Goal: Information Seeking & Learning: Find specific fact

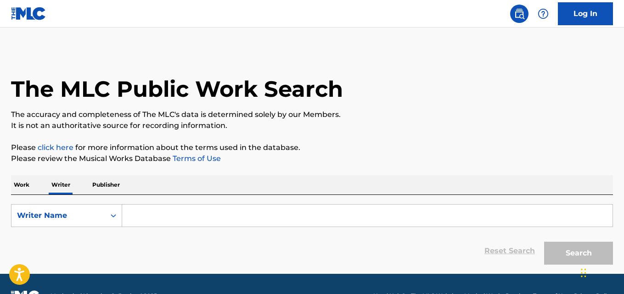
click at [204, 215] on input "Search Form" at bounding box center [367, 216] width 491 height 22
paste input "[PERSON_NAME]"
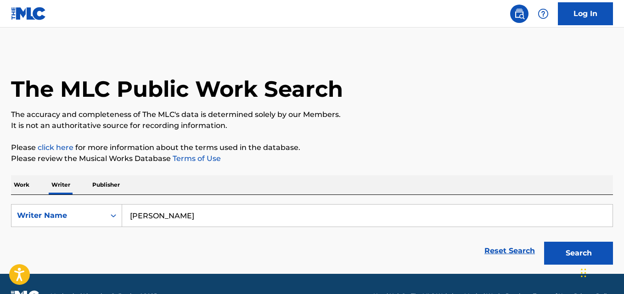
type input "[PERSON_NAME]"
click at [560, 146] on p "Please click here for more information about the terms used in the database." at bounding box center [312, 147] width 602 height 11
click at [575, 251] on button "Search" at bounding box center [578, 253] width 69 height 23
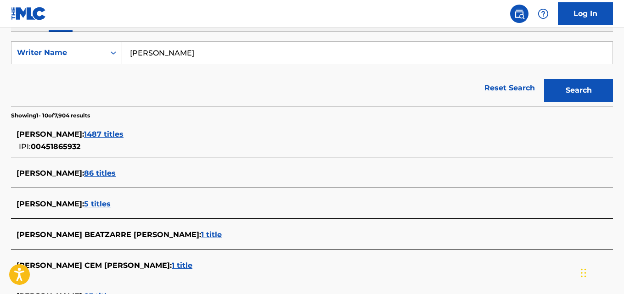
scroll to position [167, 0]
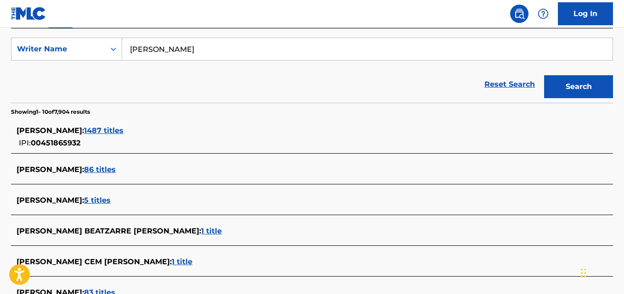
click at [121, 142] on div "[PERSON_NAME] : 1487 titles IPI: 00451865932" at bounding box center [300, 136] width 567 height 23
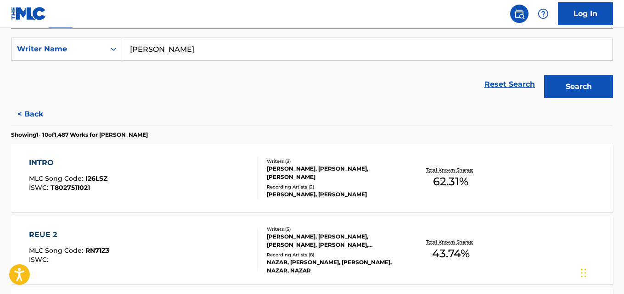
click at [579, 169] on div "INTRO MLC Song Code : I26LSZ ISWC : T8027511021 Writers ( 3 ) [PERSON_NAME], [P…" at bounding box center [312, 178] width 602 height 69
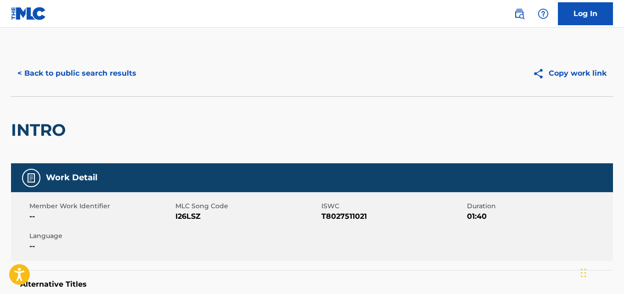
click at [125, 74] on button "< Back to public search results" at bounding box center [77, 73] width 132 height 23
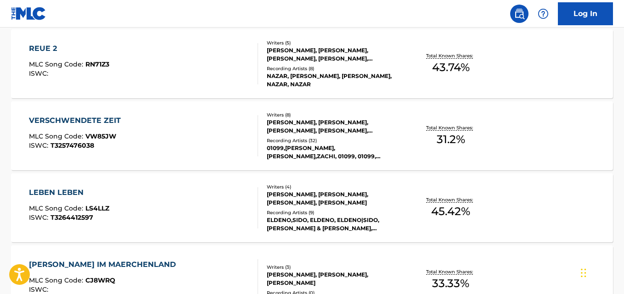
scroll to position [323, 0]
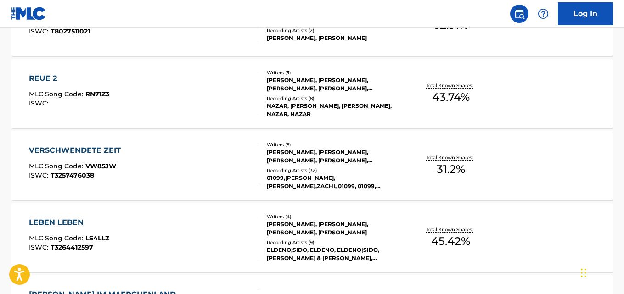
click at [504, 96] on div "REUE 2 MLC Song Code : RN71Z3 ISWC : Writers ( 5 ) [PERSON_NAME], [PERSON_NAME]…" at bounding box center [312, 93] width 602 height 69
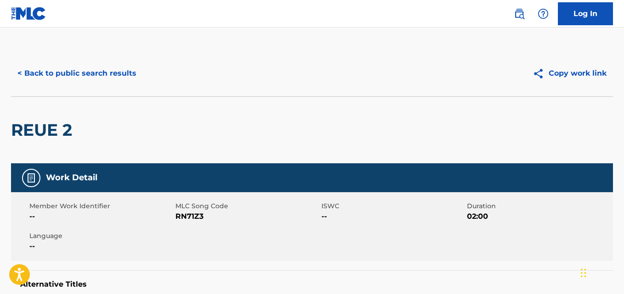
click at [124, 74] on button "< Back to public search results" at bounding box center [77, 73] width 132 height 23
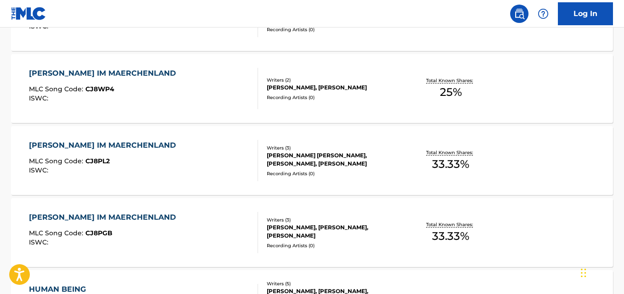
scroll to position [622, 0]
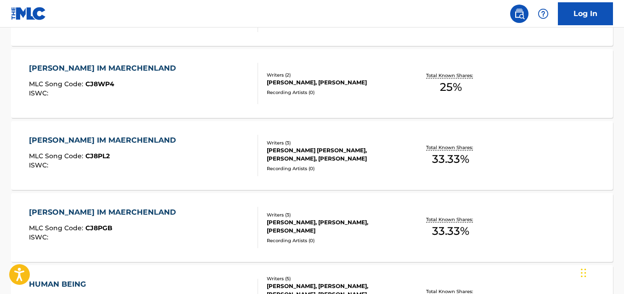
click at [447, 75] on p "Total Known Shares:" at bounding box center [450, 75] width 49 height 7
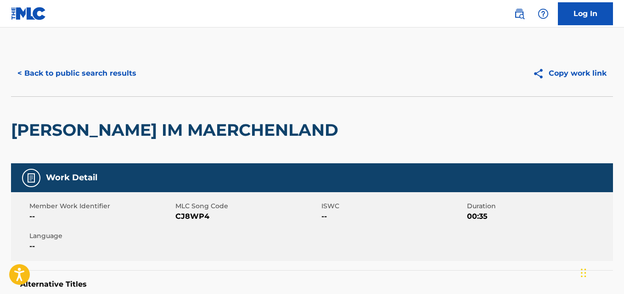
click at [114, 76] on button "< Back to public search results" at bounding box center [77, 73] width 132 height 23
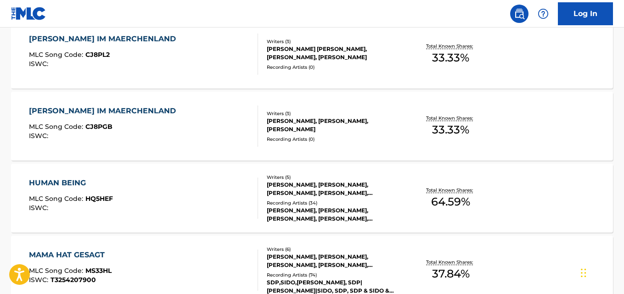
scroll to position [830, 0]
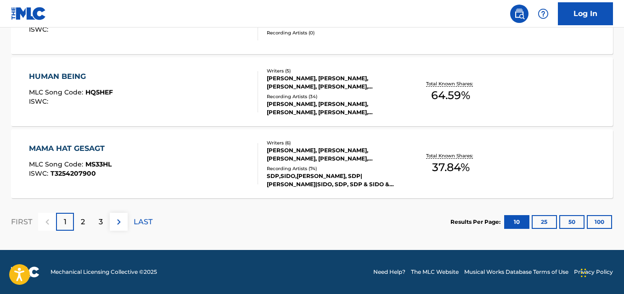
click at [464, 96] on span "64.59 %" at bounding box center [450, 95] width 39 height 17
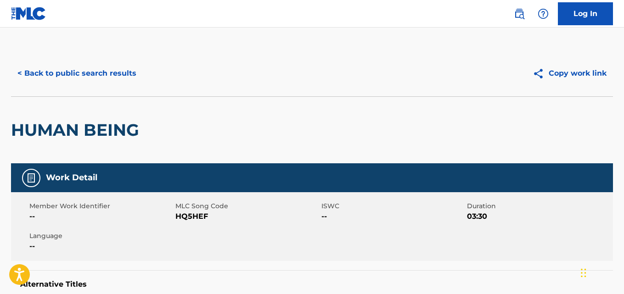
click at [106, 74] on button "< Back to public search results" at bounding box center [77, 73] width 132 height 23
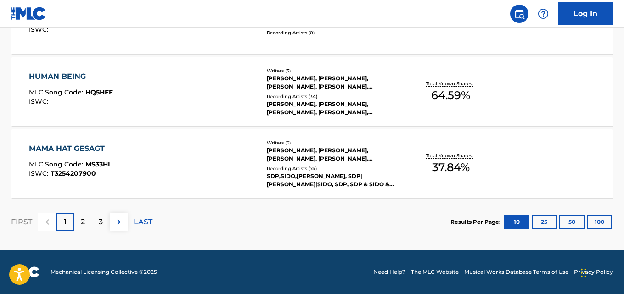
click at [84, 217] on p "2" at bounding box center [83, 222] width 4 height 11
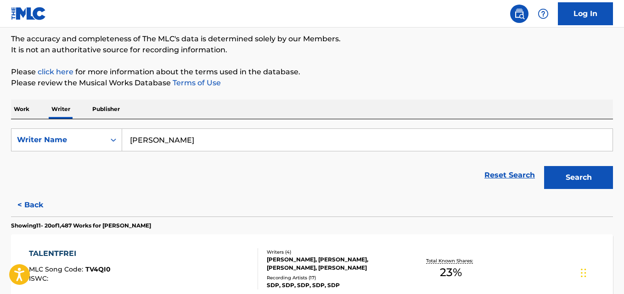
scroll to position [830, 0]
